Goal: Find specific page/section: Find specific page/section

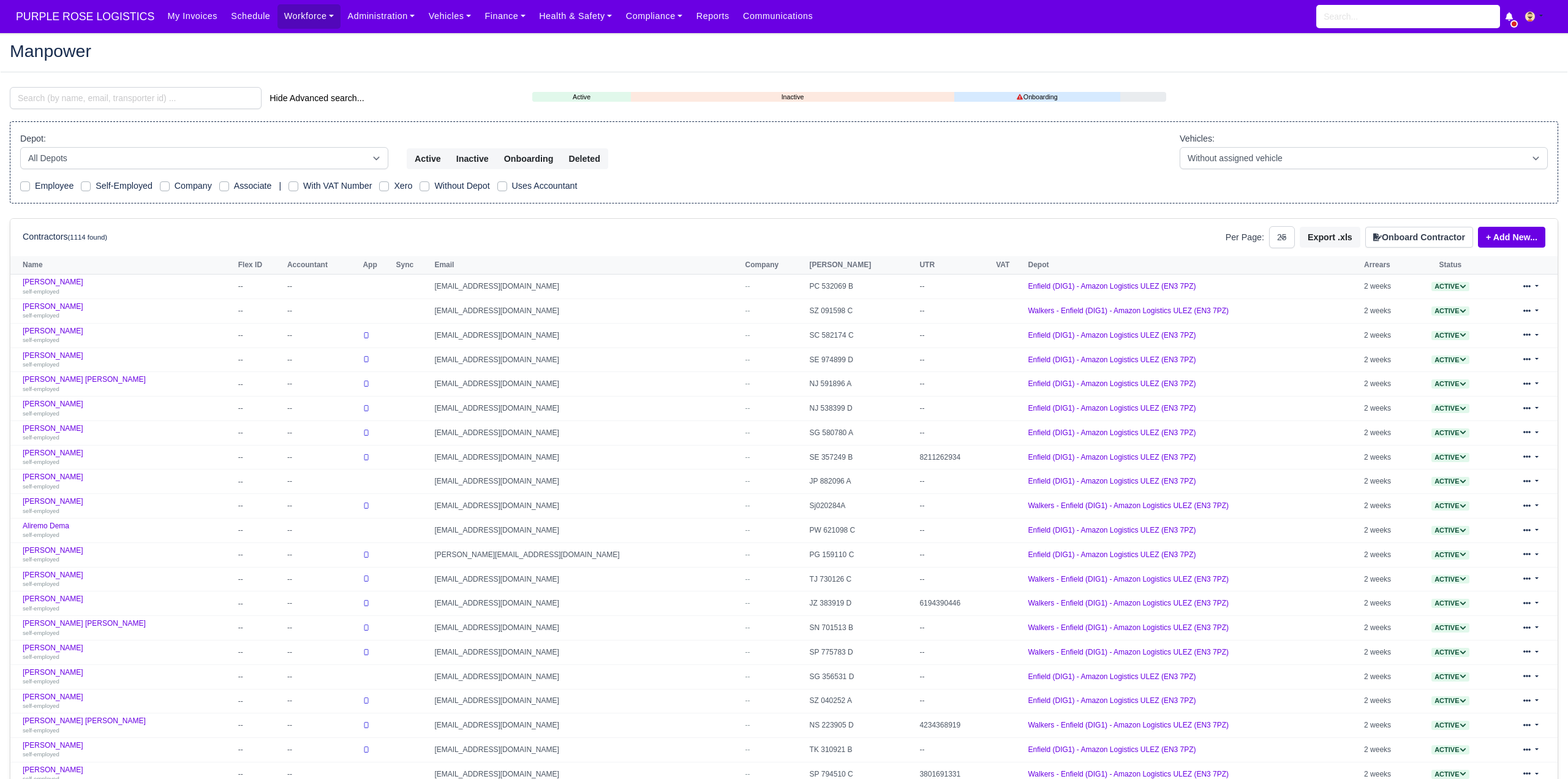
select select "25"
click at [142, 99] on input "search" at bounding box center [135, 98] width 251 height 22
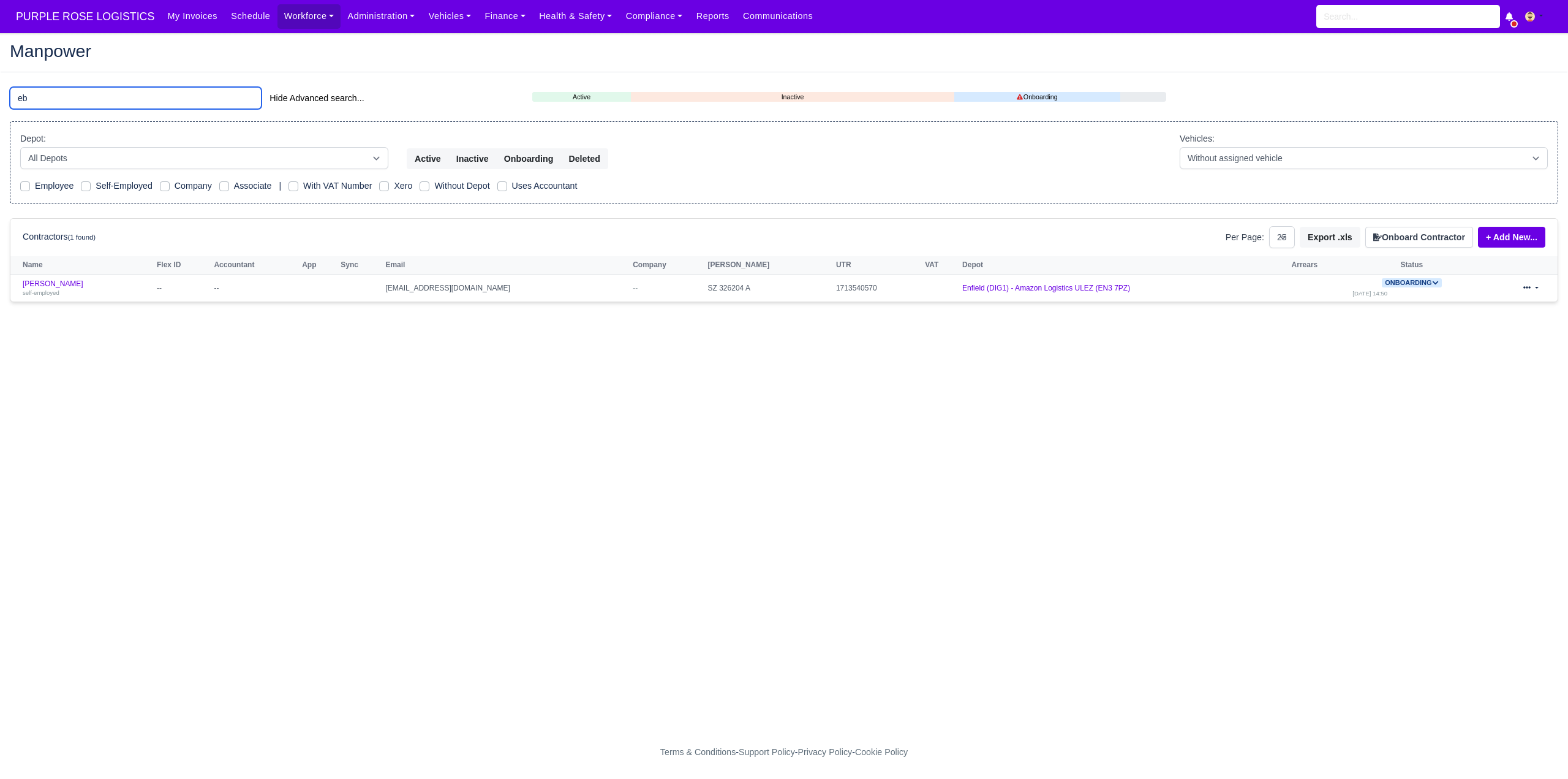
type input "e"
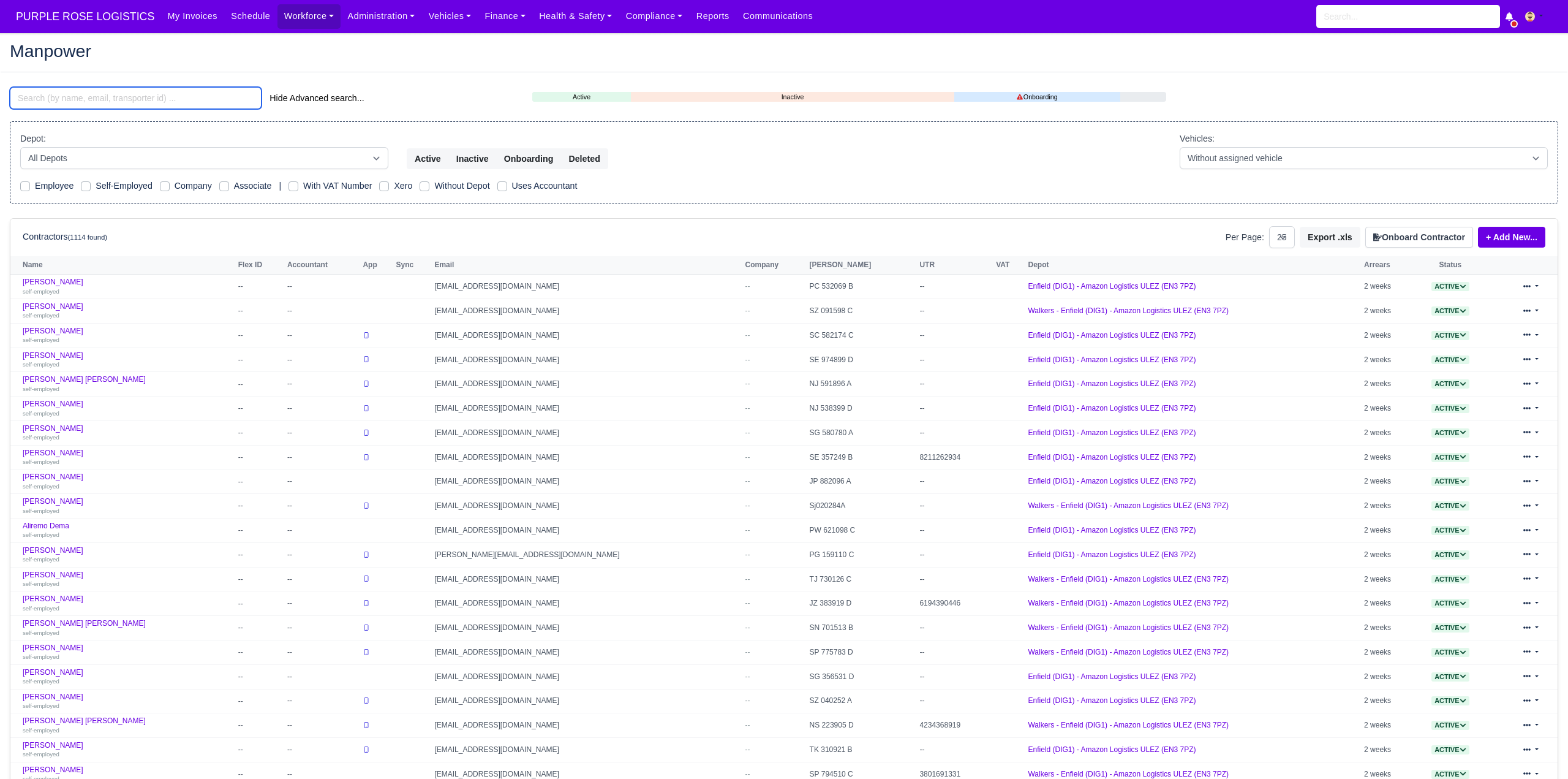
click at [88, 99] on input "search" at bounding box center [135, 98] width 251 height 22
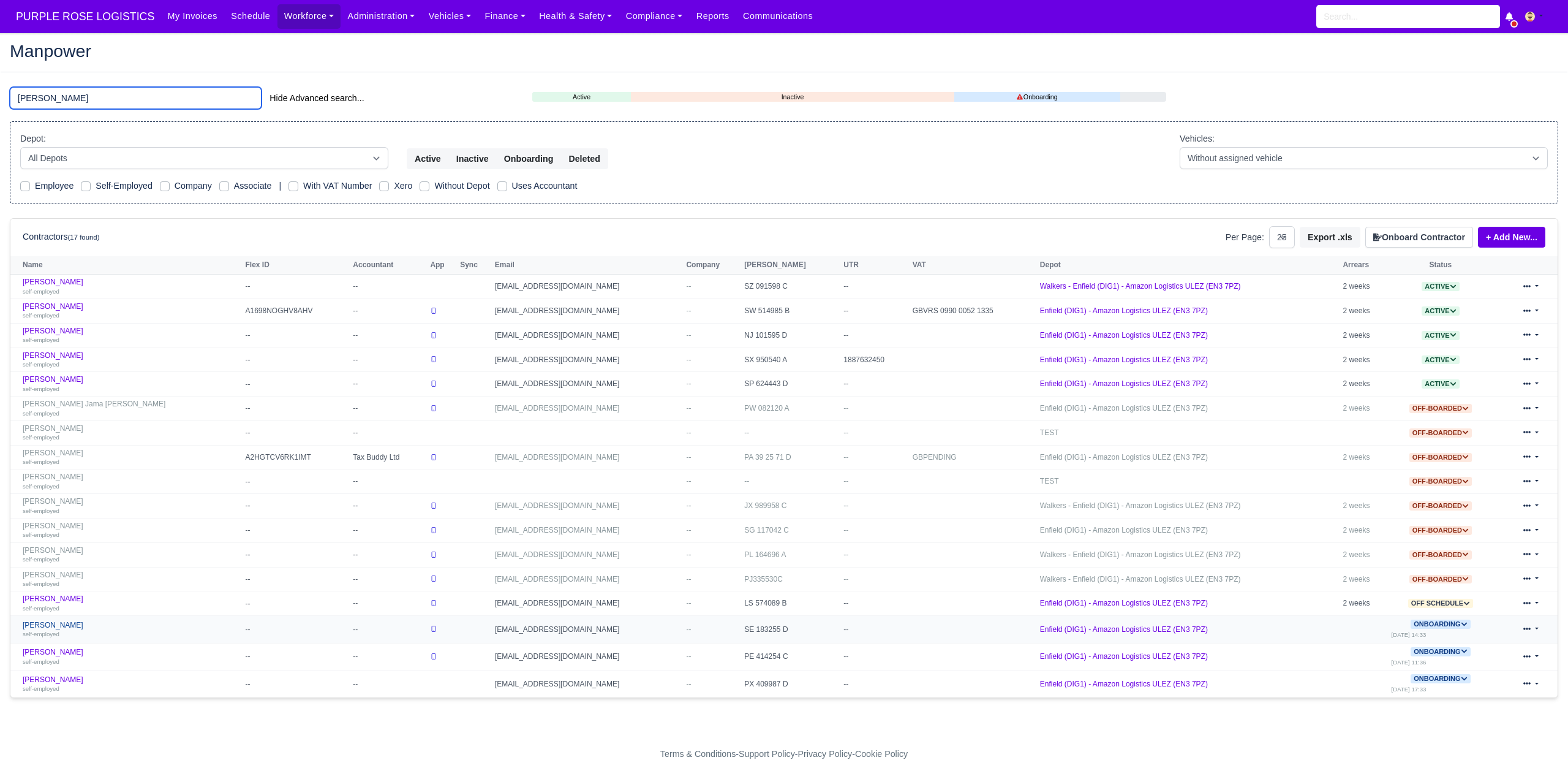
type input "[PERSON_NAME]"
click at [62, 626] on link "[PERSON_NAME] self-employed" at bounding box center [131, 630] width 216 height 18
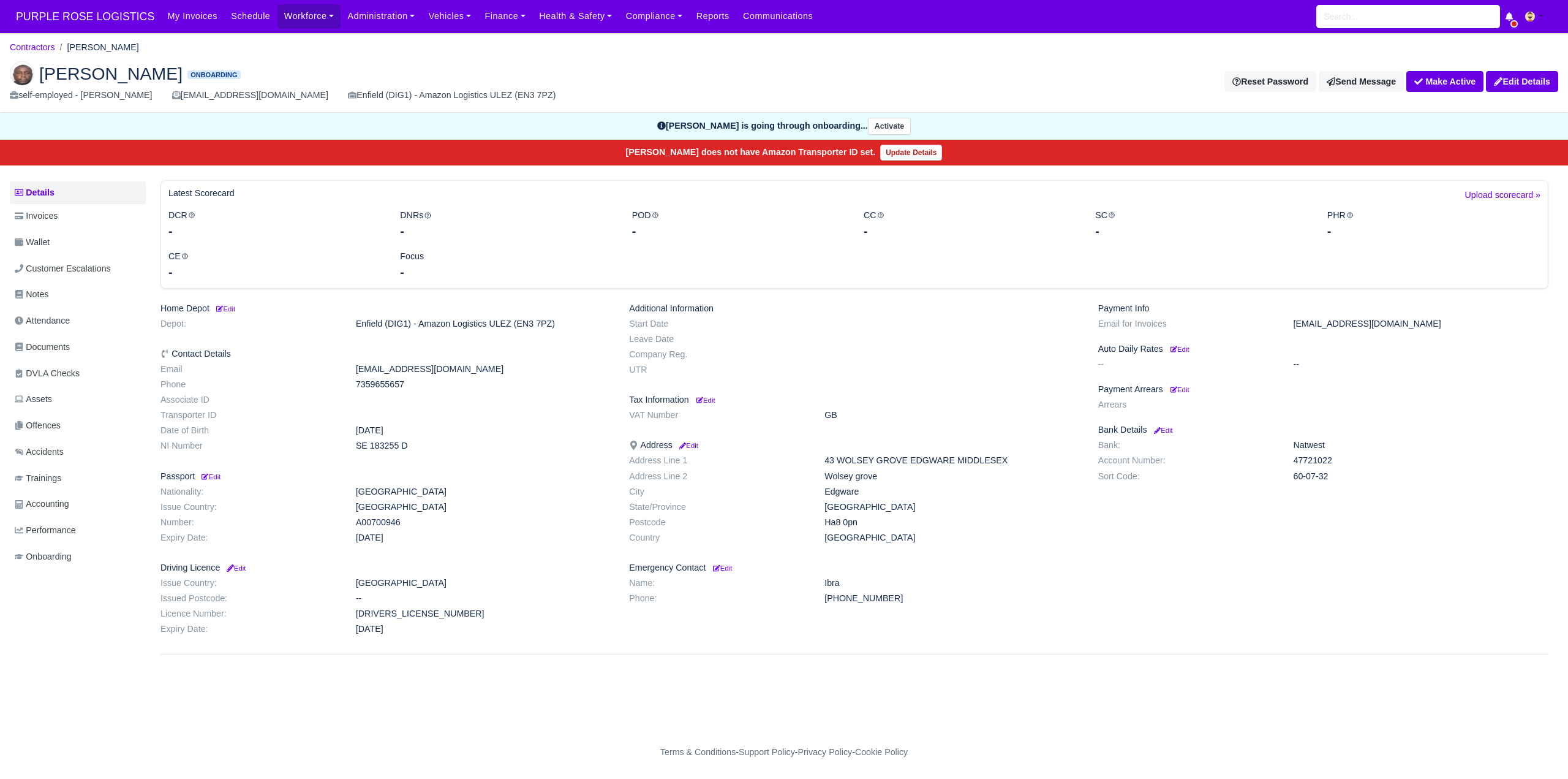
click at [550, 61] on h2 "[PERSON_NAME] Onboarding" at bounding box center [392, 74] width 765 height 25
click at [594, 51] on div "[PERSON_NAME] Onboarding self-employed - [PERSON_NAME] [EMAIL_ADDRESS][DOMAIN_N…" at bounding box center [784, 82] width 1567 height 61
